Goal: Task Accomplishment & Management: Manage account settings

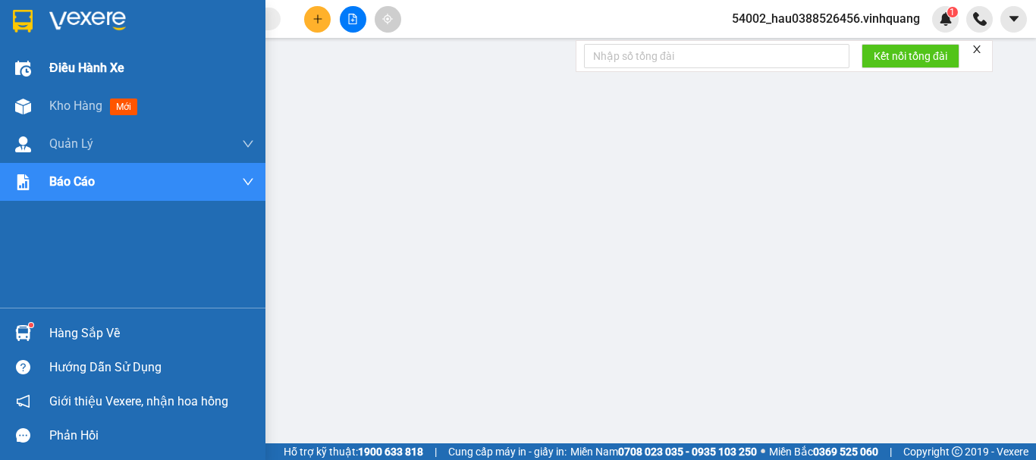
click at [74, 71] on span "Điều hành xe" at bounding box center [86, 67] width 75 height 19
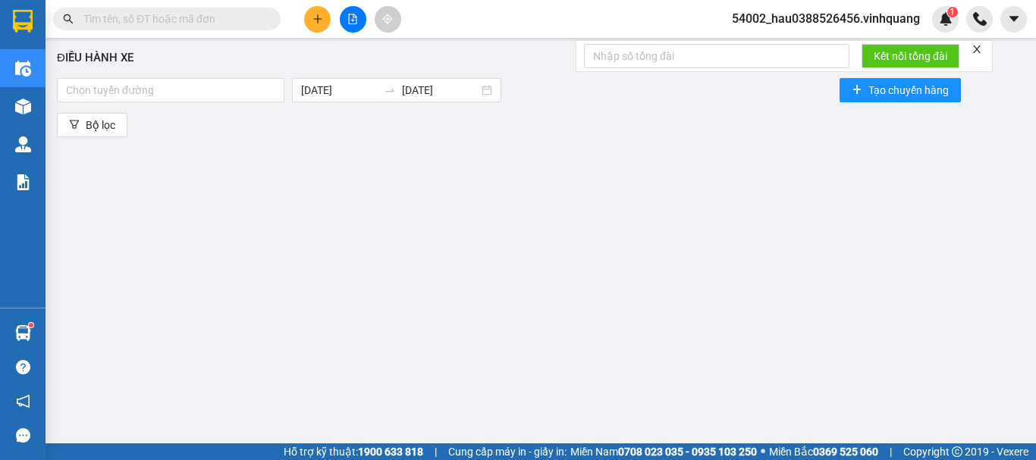
click at [859, 18] on span "54002_hau0388526456.vinhquang" at bounding box center [826, 18] width 212 height 19
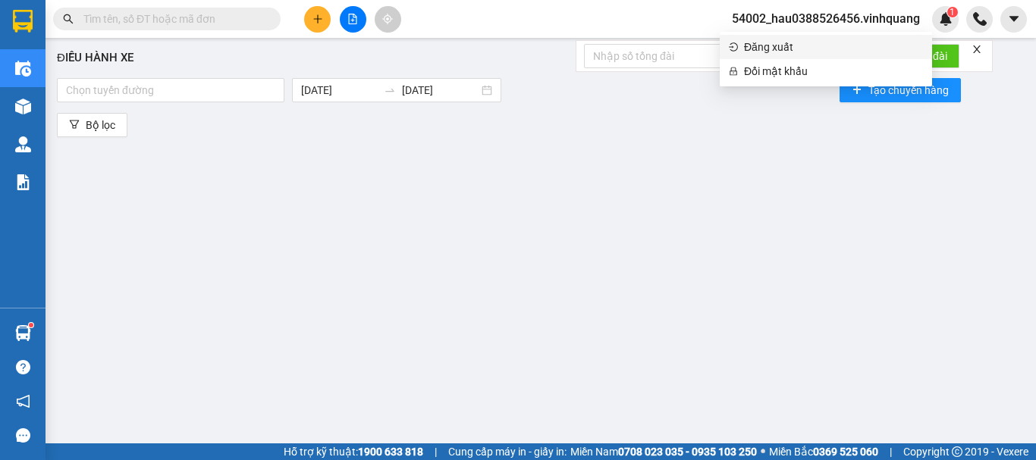
click at [807, 47] on span "Đăng xuất" at bounding box center [833, 47] width 179 height 17
